Goal: Task Accomplishment & Management: Manage account settings

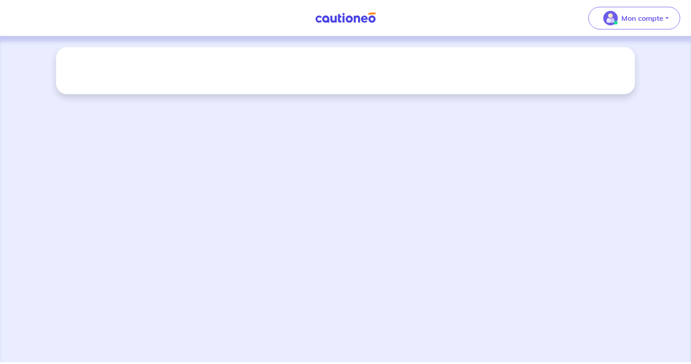
click at [325, 77] on div at bounding box center [345, 70] width 579 height 47
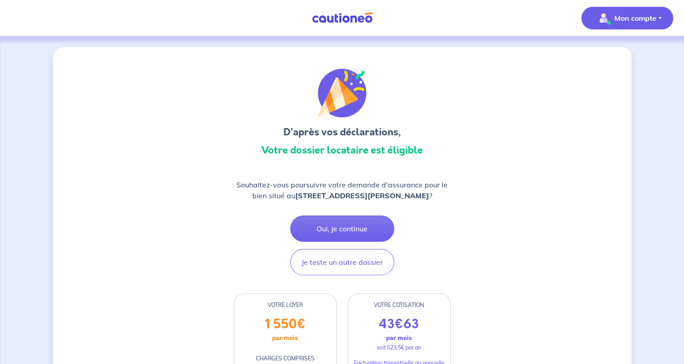
click at [629, 22] on p "Mon compte" at bounding box center [636, 18] width 42 height 11
click at [606, 56] on link "Mes informations" at bounding box center [618, 56] width 73 height 14
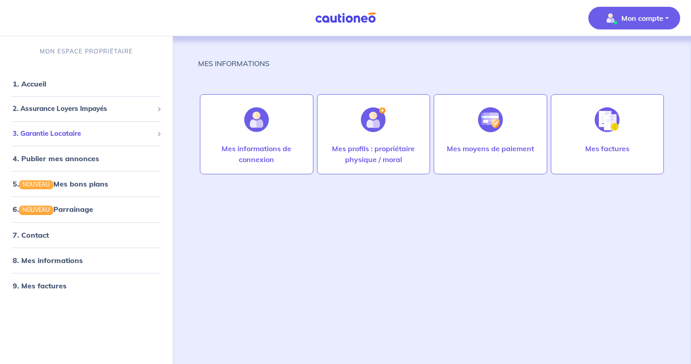
click at [78, 141] on div "3. Garantie Locataire" at bounding box center [87, 134] width 166 height 18
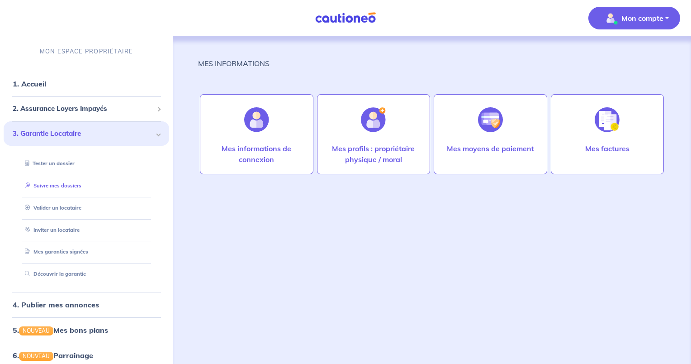
click at [64, 185] on link "Suivre mes dossiers" at bounding box center [51, 185] width 60 height 6
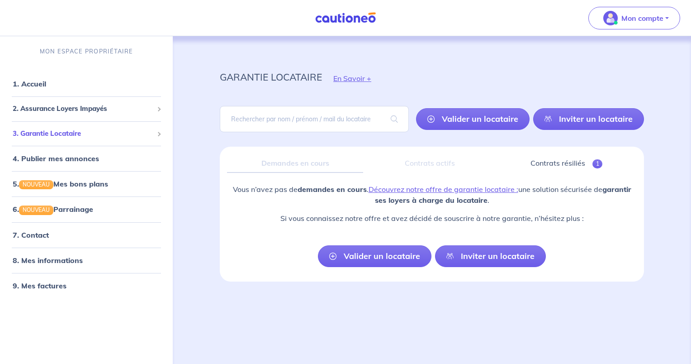
click at [95, 133] on span "3. Garantie Locataire" at bounding box center [83, 133] width 141 height 10
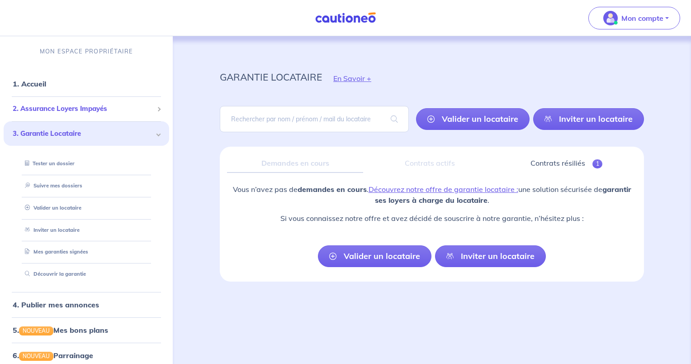
click at [109, 116] on div "2. Assurance Loyers Impayés" at bounding box center [87, 109] width 166 height 18
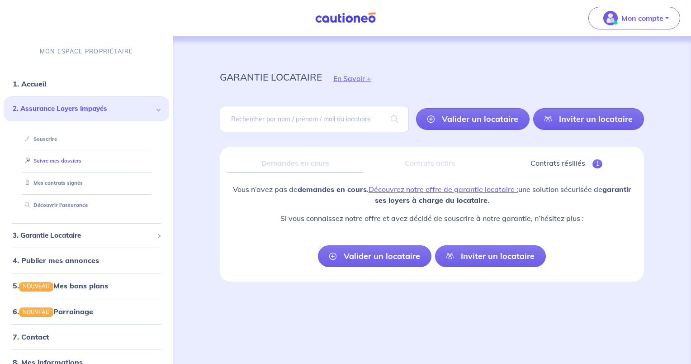
click at [67, 163] on link "Suivre mes dossiers" at bounding box center [51, 160] width 60 height 6
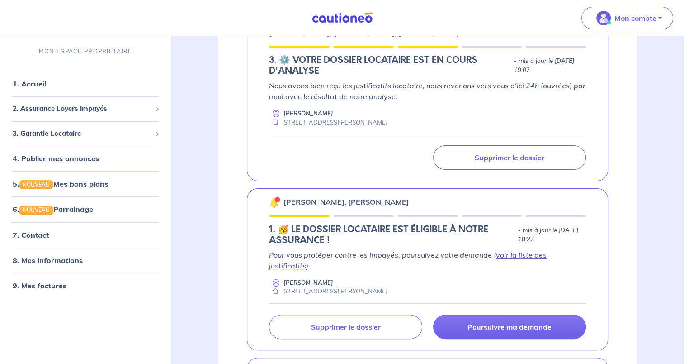
scroll to position [181, 0]
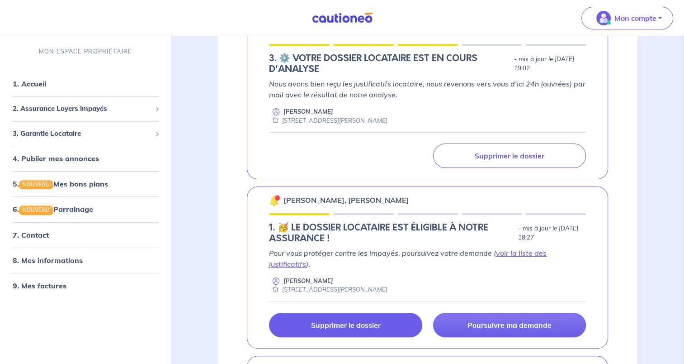
click at [336, 324] on p "Supprimer le dossier" at bounding box center [346, 324] width 70 height 9
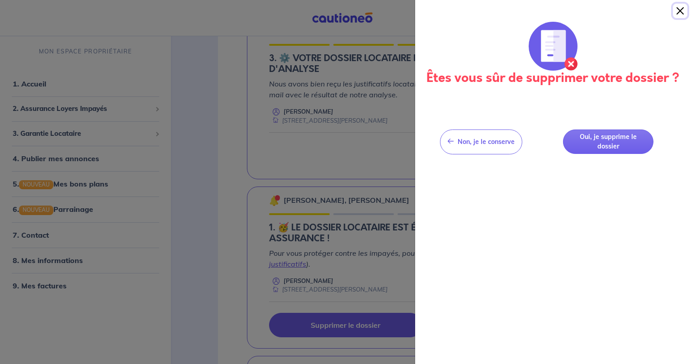
click at [684, 10] on button "Close" at bounding box center [680, 11] width 14 height 14
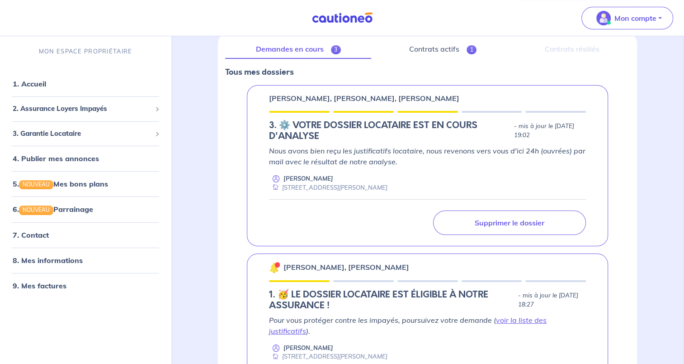
scroll to position [113, 0]
